Goal: Navigation & Orientation: Find specific page/section

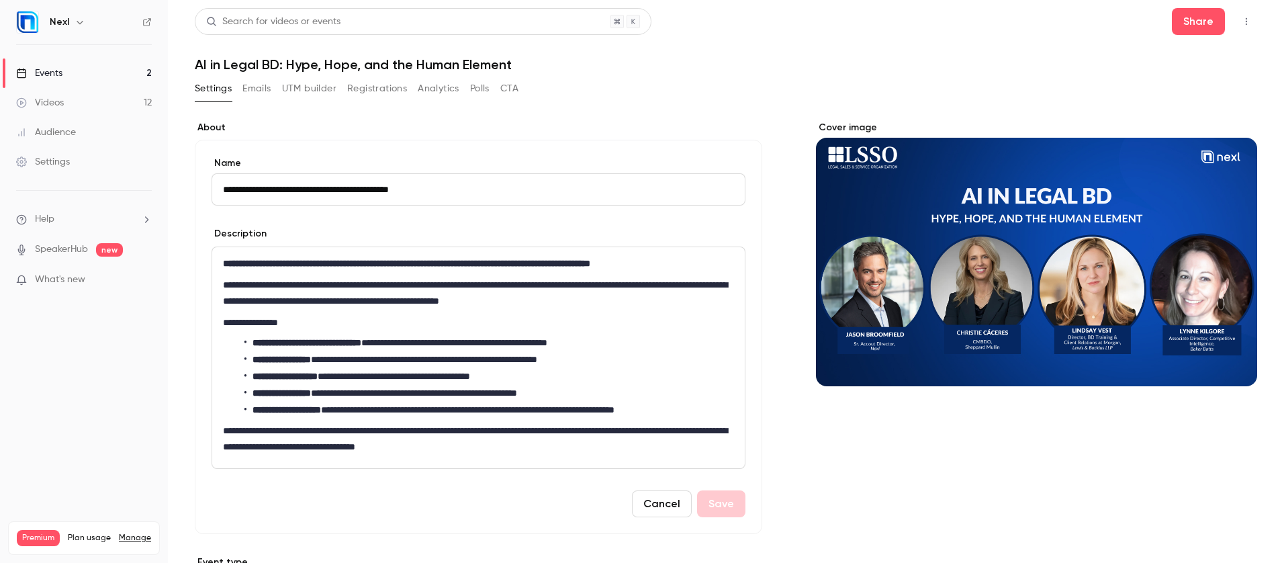
click at [68, 73] on link "Events 2" at bounding box center [84, 73] width 168 height 30
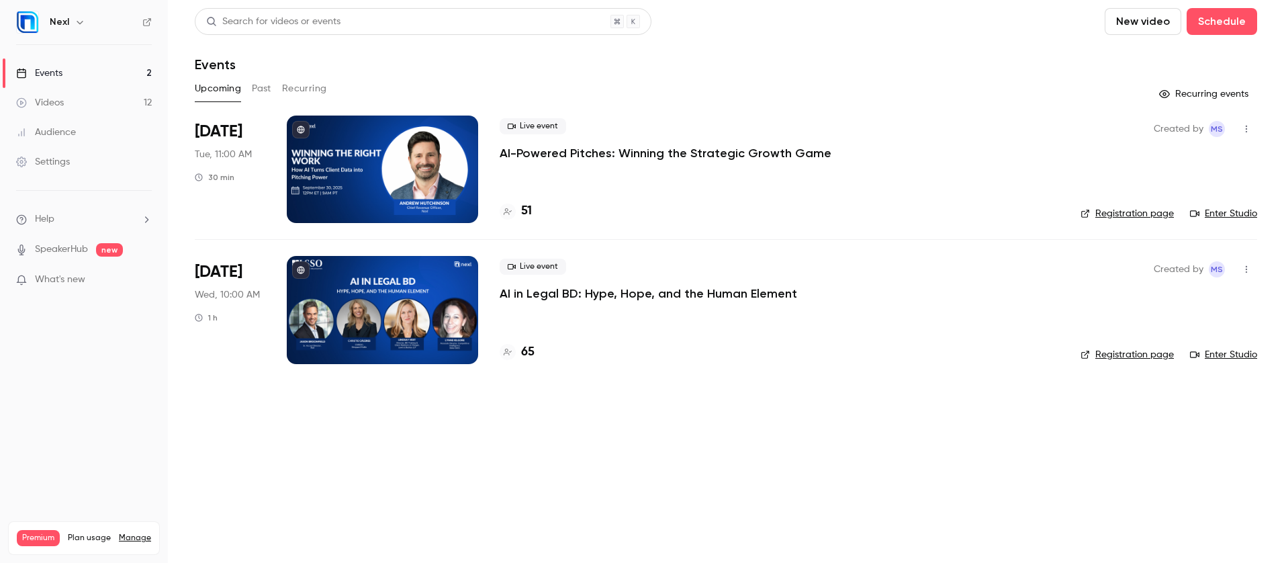
click at [89, 165] on link "Settings" at bounding box center [84, 162] width 168 height 30
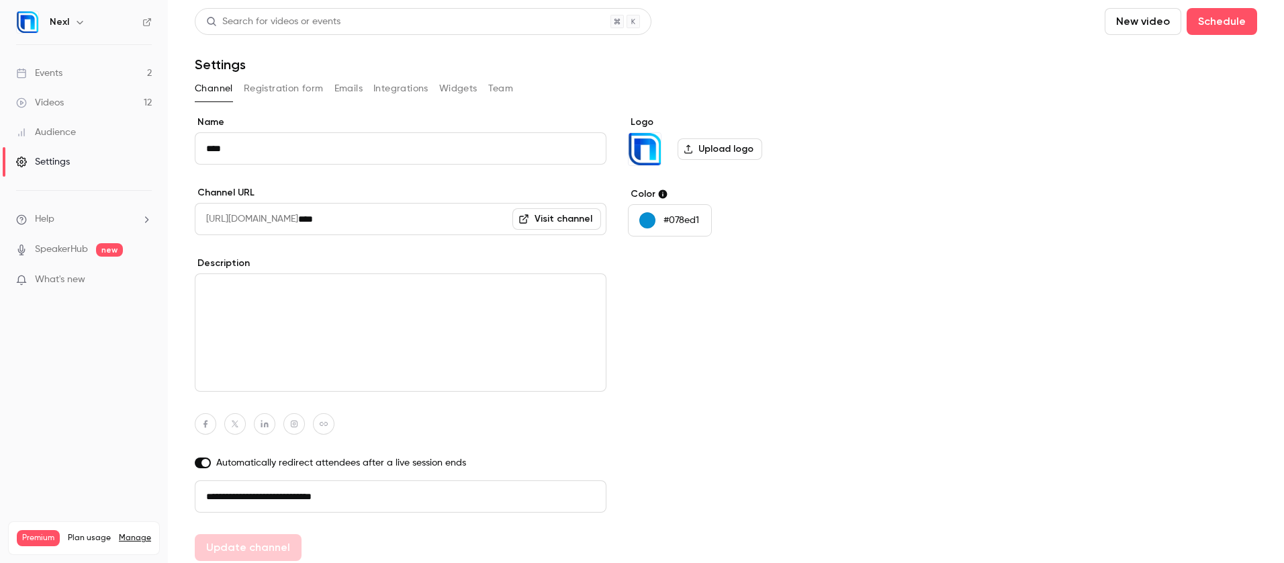
click at [136, 532] on link "Manage" at bounding box center [135, 537] width 32 height 11
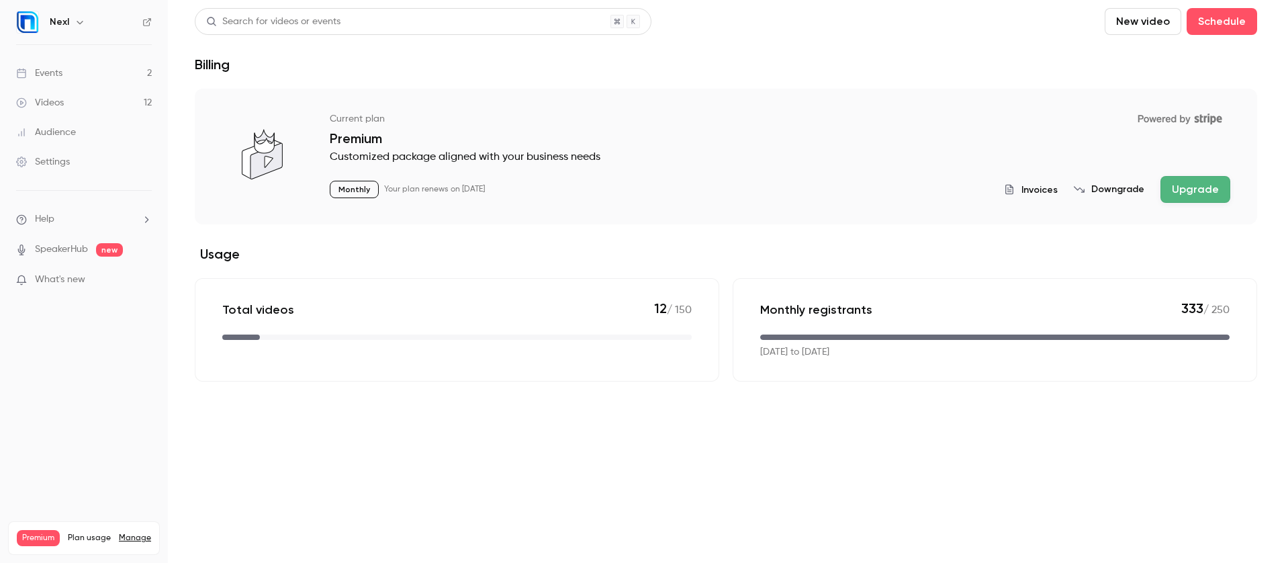
click at [116, 74] on link "Events 2" at bounding box center [84, 73] width 168 height 30
